Goal: Unclear: Browse casually

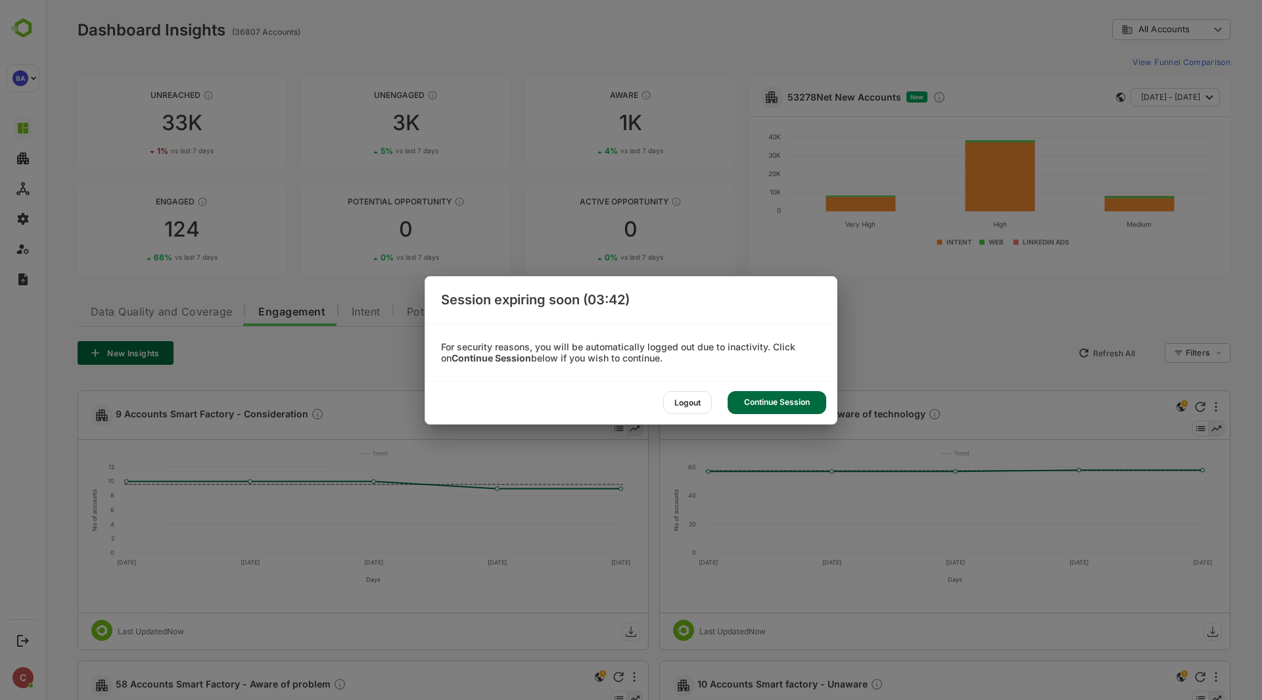
scroll to position [843, 0]
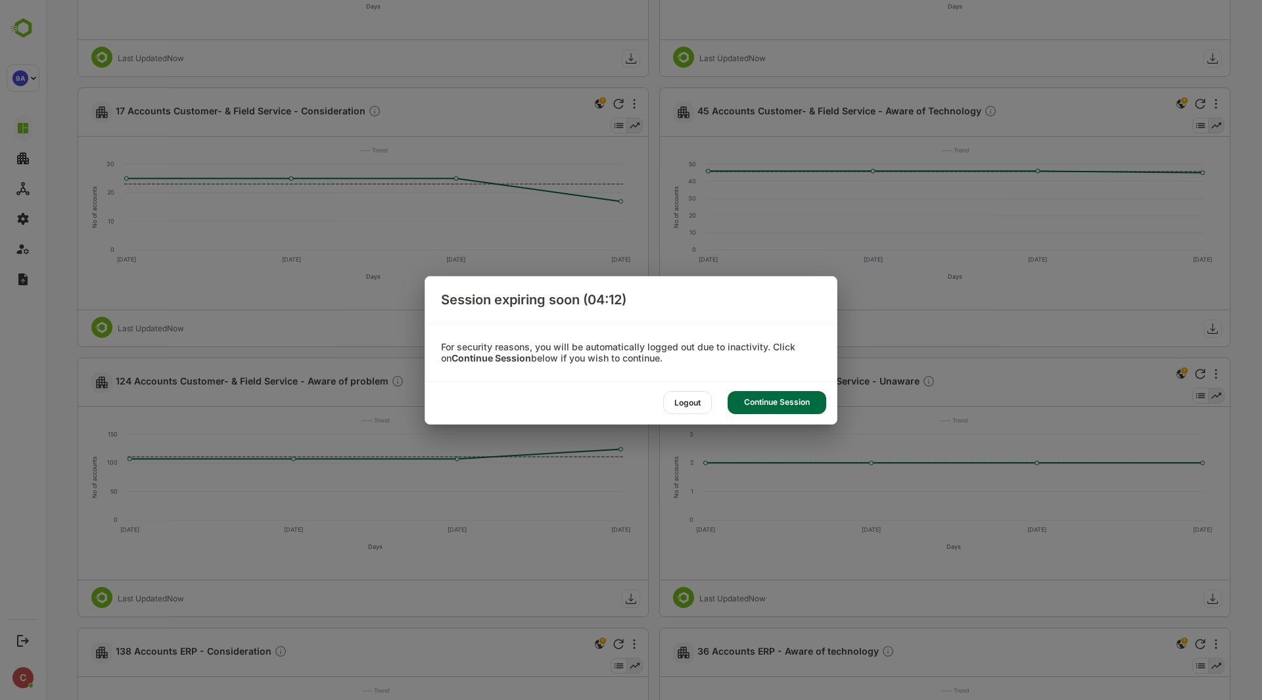
click at [754, 402] on div "Continue Session" at bounding box center [776, 402] width 99 height 23
